Goal: Task Accomplishment & Management: Manage account settings

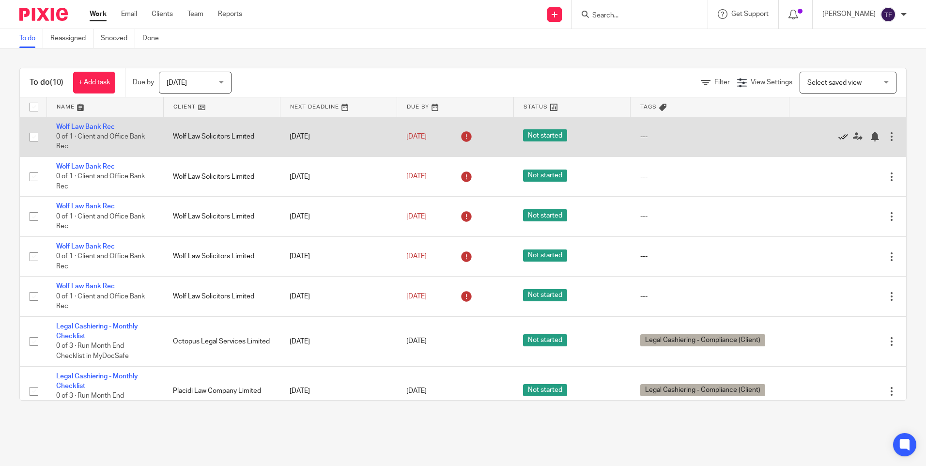
click at [838, 135] on icon at bounding box center [843, 137] width 10 height 10
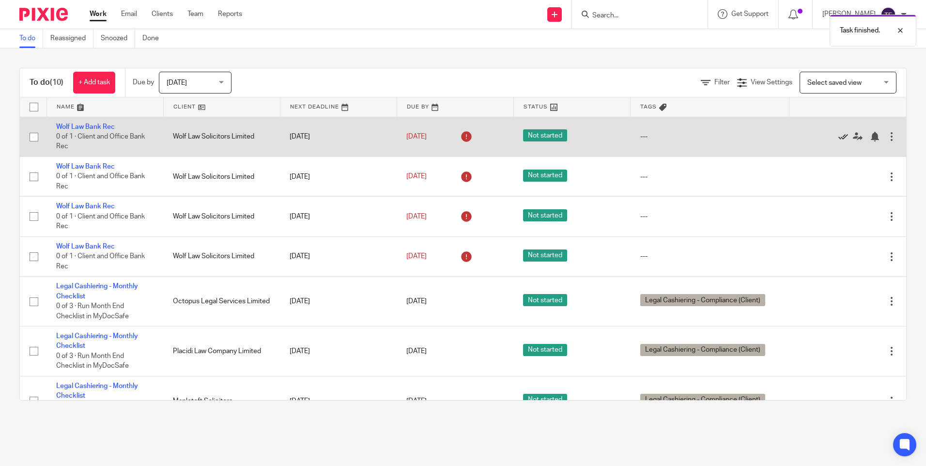
click at [838, 138] on icon at bounding box center [843, 137] width 10 height 10
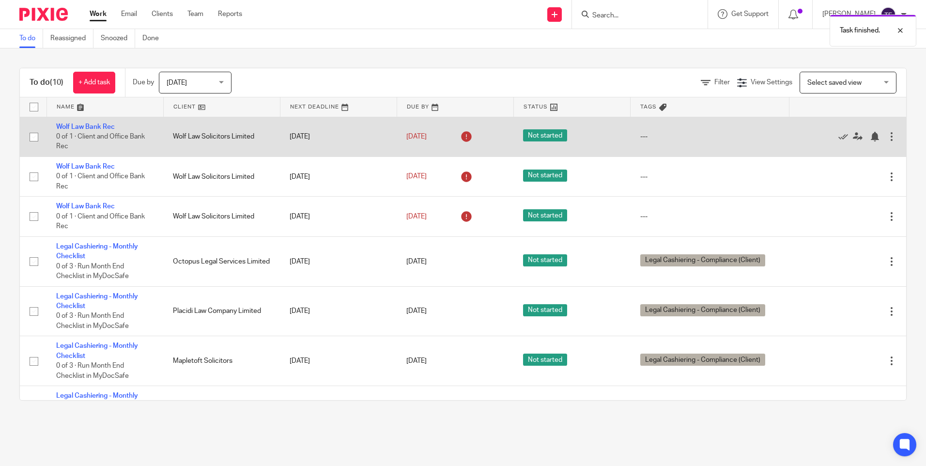
click at [815, 138] on div at bounding box center [843, 137] width 88 height 10
click at [815, 137] on div at bounding box center [843, 137] width 88 height 10
click at [838, 137] on icon at bounding box center [843, 137] width 10 height 10
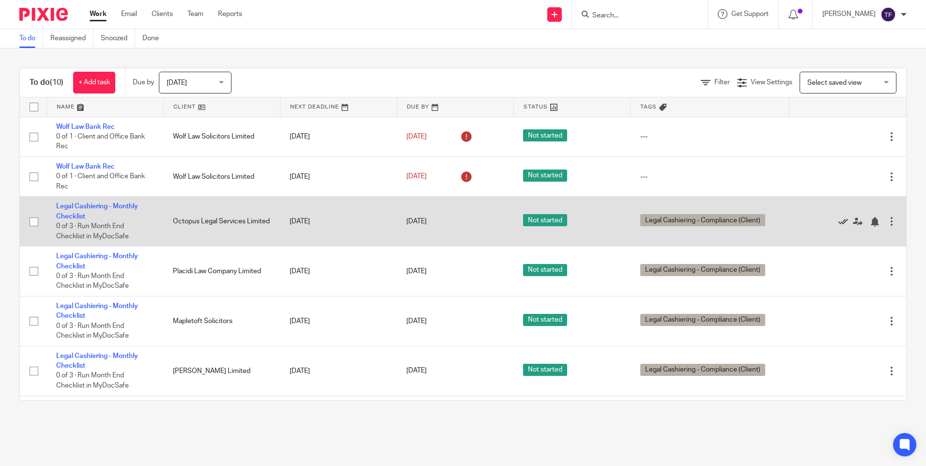
click at [838, 223] on icon at bounding box center [843, 222] width 10 height 10
click at [853, 222] on icon at bounding box center [858, 222] width 10 height 10
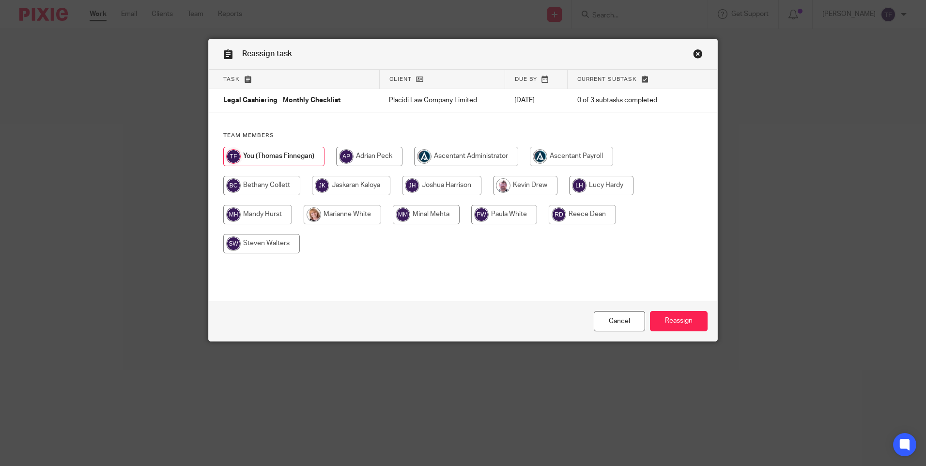
click at [367, 183] on input "radio" at bounding box center [351, 185] width 78 height 19
radio input "true"
click at [681, 322] on input "Reassign" at bounding box center [679, 321] width 58 height 21
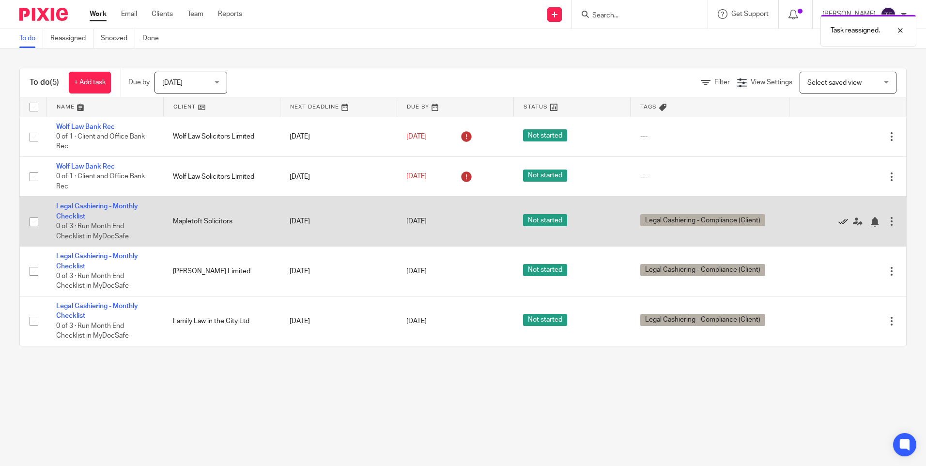
click at [838, 221] on icon at bounding box center [843, 222] width 10 height 10
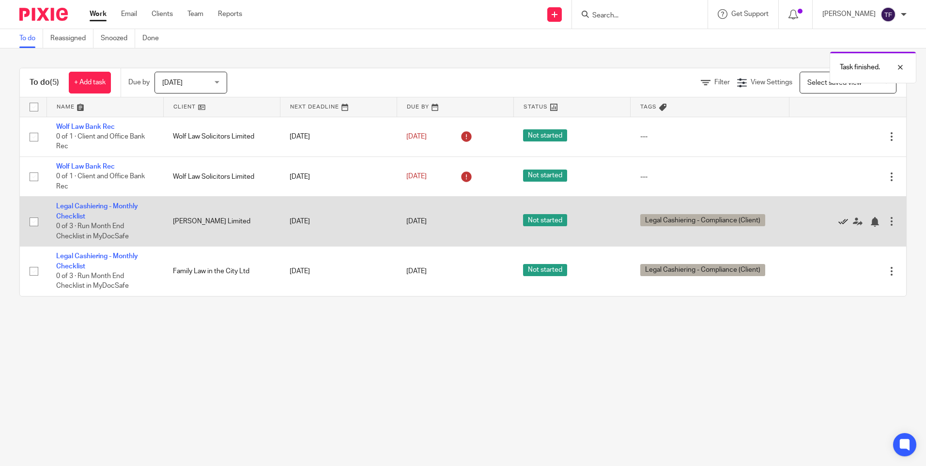
click at [838, 219] on icon at bounding box center [843, 222] width 10 height 10
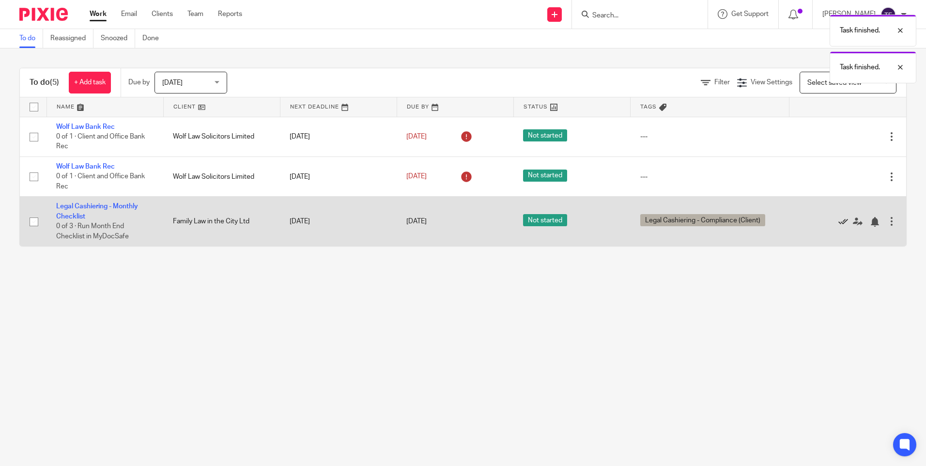
click at [838, 220] on icon at bounding box center [843, 222] width 10 height 10
